Goal: Task Accomplishment & Management: Use online tool/utility

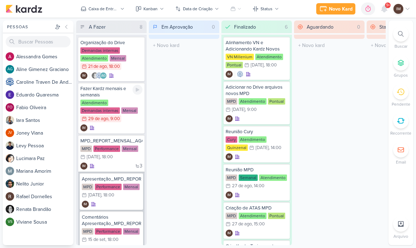
click at [136, 87] on icon at bounding box center [138, 90] width 6 height 6
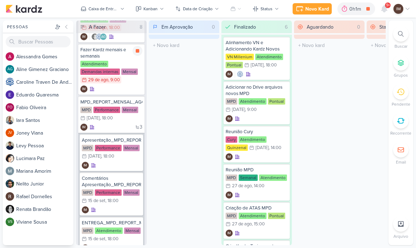
scroll to position [30, 0]
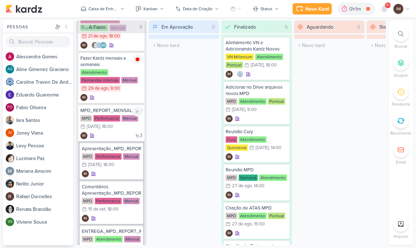
click at [112, 133] on div "3 IM" at bounding box center [111, 135] width 62 height 7
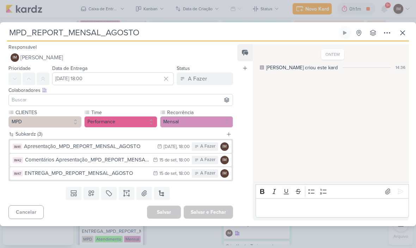
click at [35, 29] on input "MPD_REPORT_MENSAL_AGOSTO" at bounding box center [172, 32] width 330 height 13
click at [33, 29] on input "MPD_REPORT_MENSAL_AGOSTO" at bounding box center [172, 32] width 330 height 13
click at [31, 27] on input "MPD_REPORT_MENSAL_AGOSTO" at bounding box center [172, 32] width 330 height 13
click at [139, 39] on input "MPD_REPORT_MENSAL_AGOSTO" at bounding box center [172, 32] width 330 height 13
click at [136, 36] on input "MPD_REPORT_MENSAL_AGOSTO" at bounding box center [172, 32] width 330 height 13
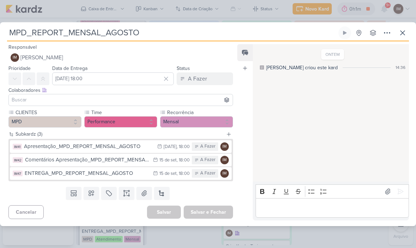
click at [405, 28] on button at bounding box center [402, 32] width 13 height 13
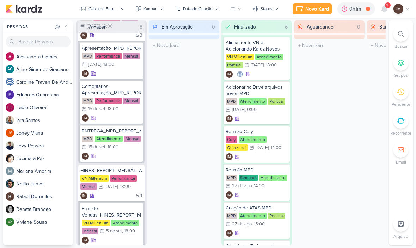
scroll to position [129, 0]
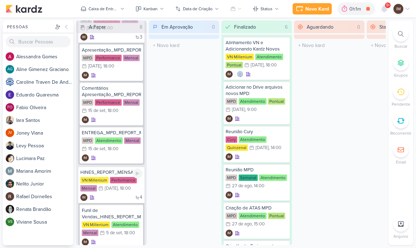
click at [116, 199] on div "4 IM" at bounding box center [111, 197] width 62 height 7
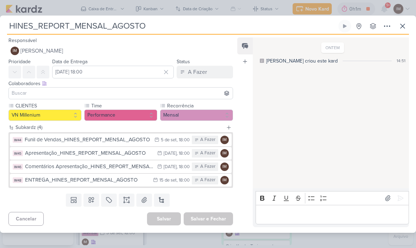
click at [89, 31] on input "HINES_REPORT_MENSAL_AGOSTO" at bounding box center [172, 26] width 330 height 13
click at [89, 28] on input "HINES_REPORT_MENSAL_AGOSTO" at bounding box center [172, 26] width 330 height 13
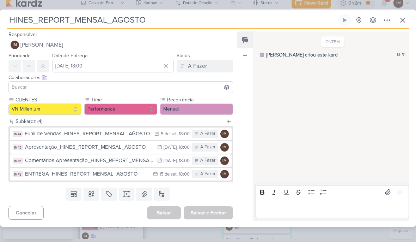
click at [7, 20] on input "HINES_REPORT_MENSAL_AGOSTO" at bounding box center [172, 26] width 330 height 13
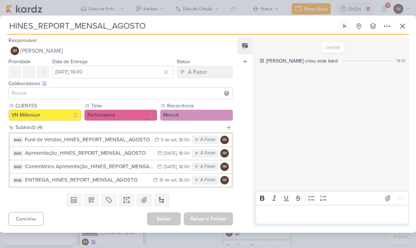
click at [11, 25] on input "HINES_REPORT_MENSAL_AGOSTO" at bounding box center [172, 26] width 330 height 13
paste input "8708293"
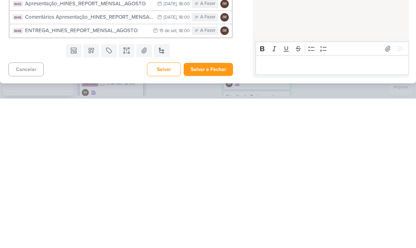
click at [217, 212] on button "Salvar e Fechar" at bounding box center [208, 218] width 49 height 13
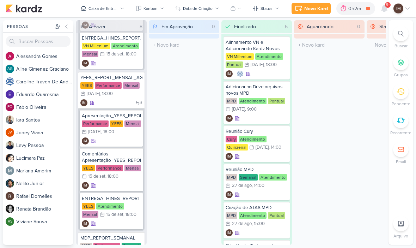
scroll to position [431, 0]
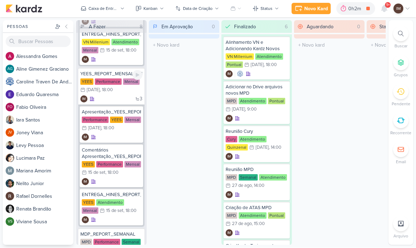
click at [124, 96] on div "3 IM" at bounding box center [111, 99] width 62 height 7
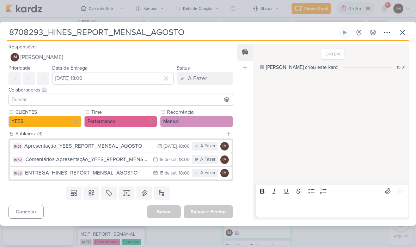
type input "YEES_REPORT_MENSAL_AGOSTO"
